Goal: Transaction & Acquisition: Download file/media

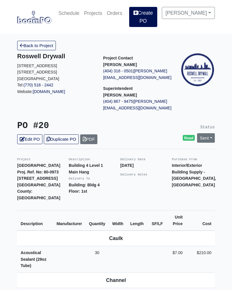
click at [47, 42] on link "Back to Project" at bounding box center [36, 45] width 39 height 9
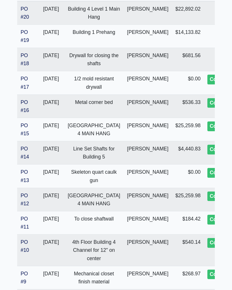
scroll to position [163, 0]
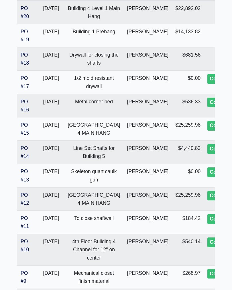
click at [28, 130] on link "PO #15" at bounding box center [25, 129] width 8 height 14
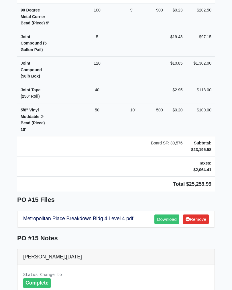
scroll to position [528, 0]
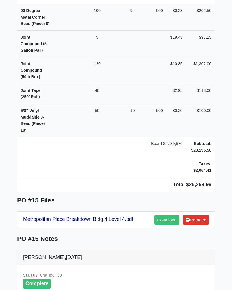
click at [167, 215] on link "Download" at bounding box center [167, 219] width 25 height 9
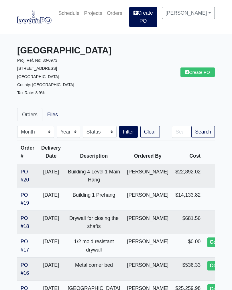
click at [31, 174] on td "PO #20" at bounding box center [27, 176] width 21 height 24
click at [28, 172] on link "PO #20" at bounding box center [25, 176] width 8 height 14
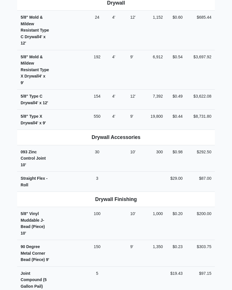
scroll to position [324, 0]
